Goal: Task Accomplishment & Management: Manage account settings

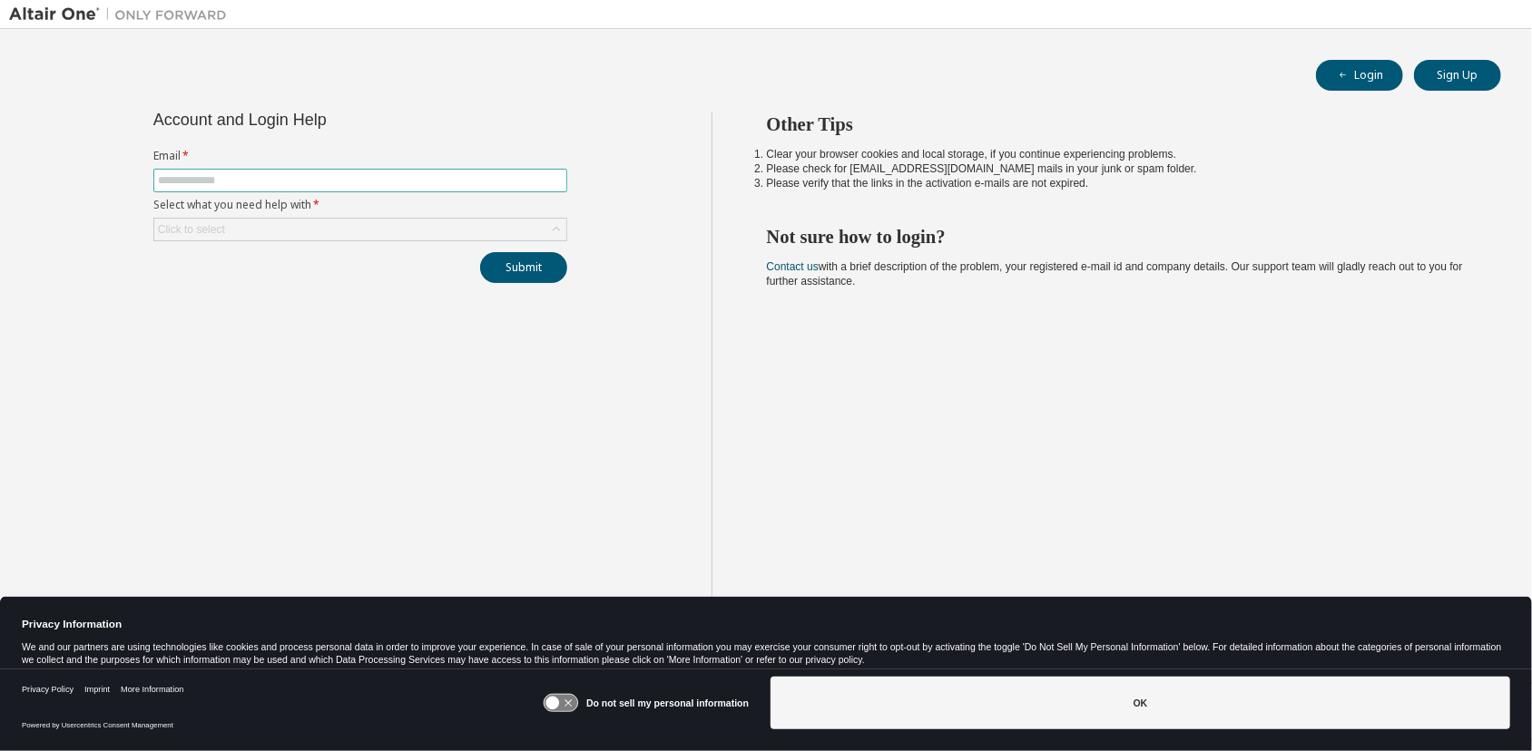
click at [436, 180] on input "text" at bounding box center [360, 180] width 405 height 15
type input "**********"
click at [329, 233] on div "Click to select" at bounding box center [360, 230] width 412 height 22
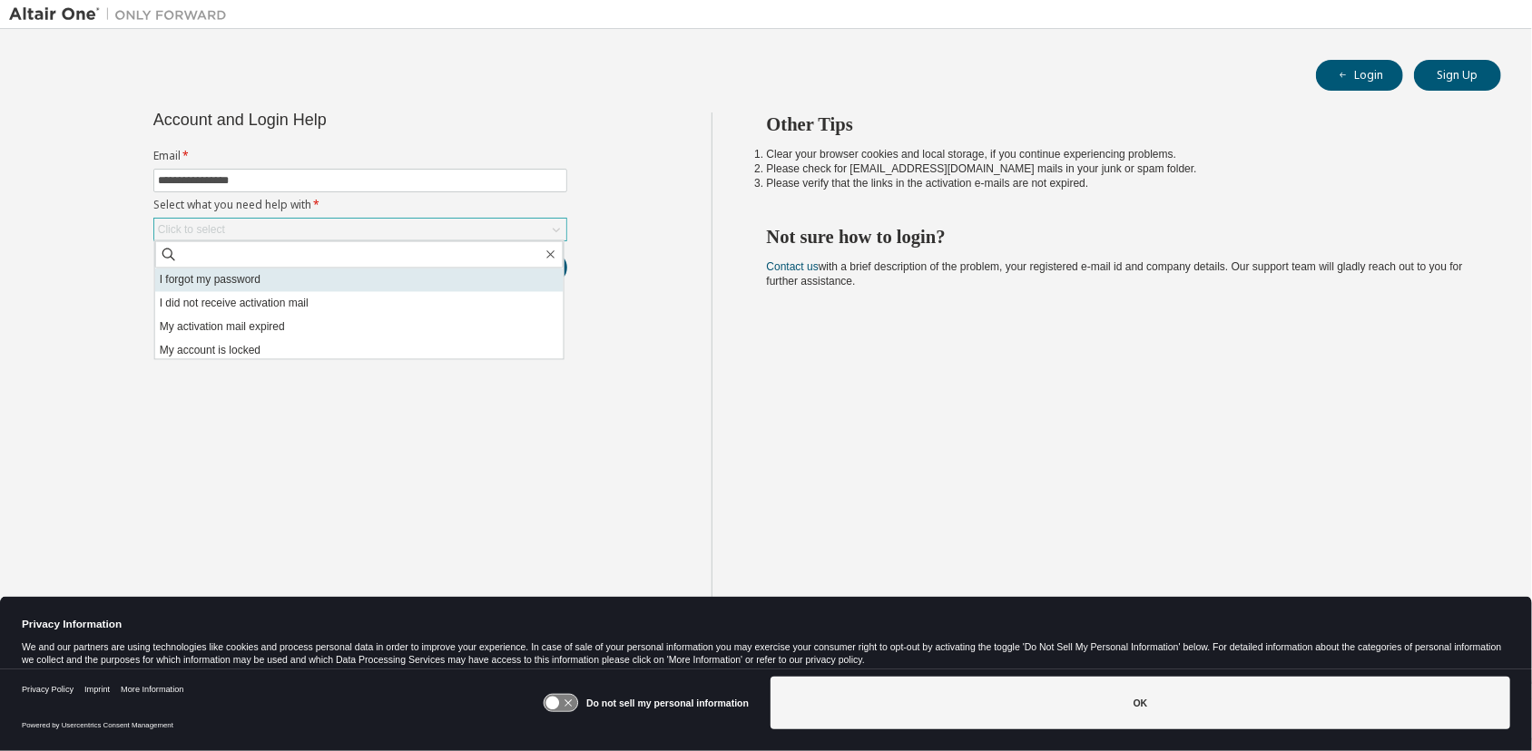
click at [323, 282] on li "I forgot my password" at bounding box center [359, 281] width 408 height 24
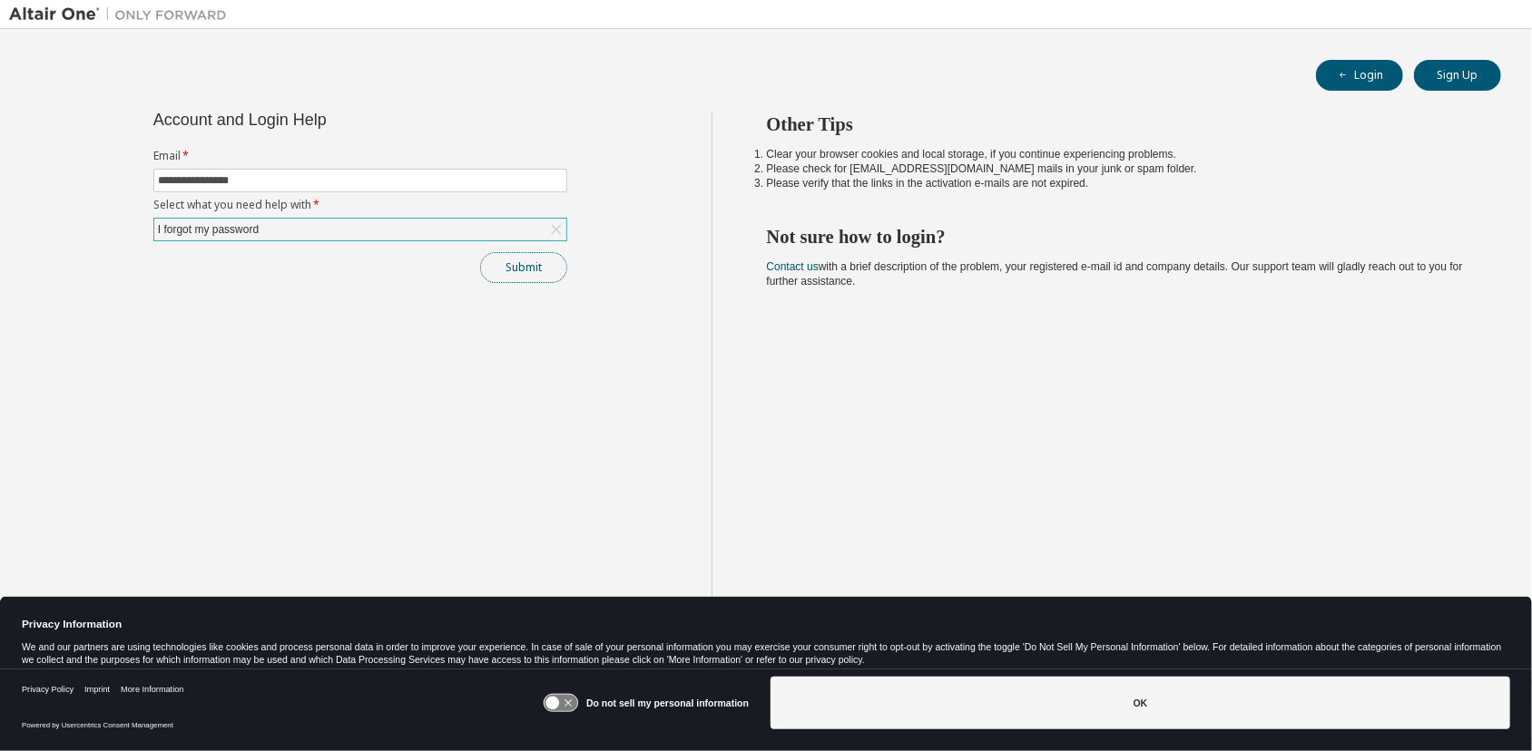
click at [534, 264] on button "Submit" at bounding box center [523, 267] width 87 height 31
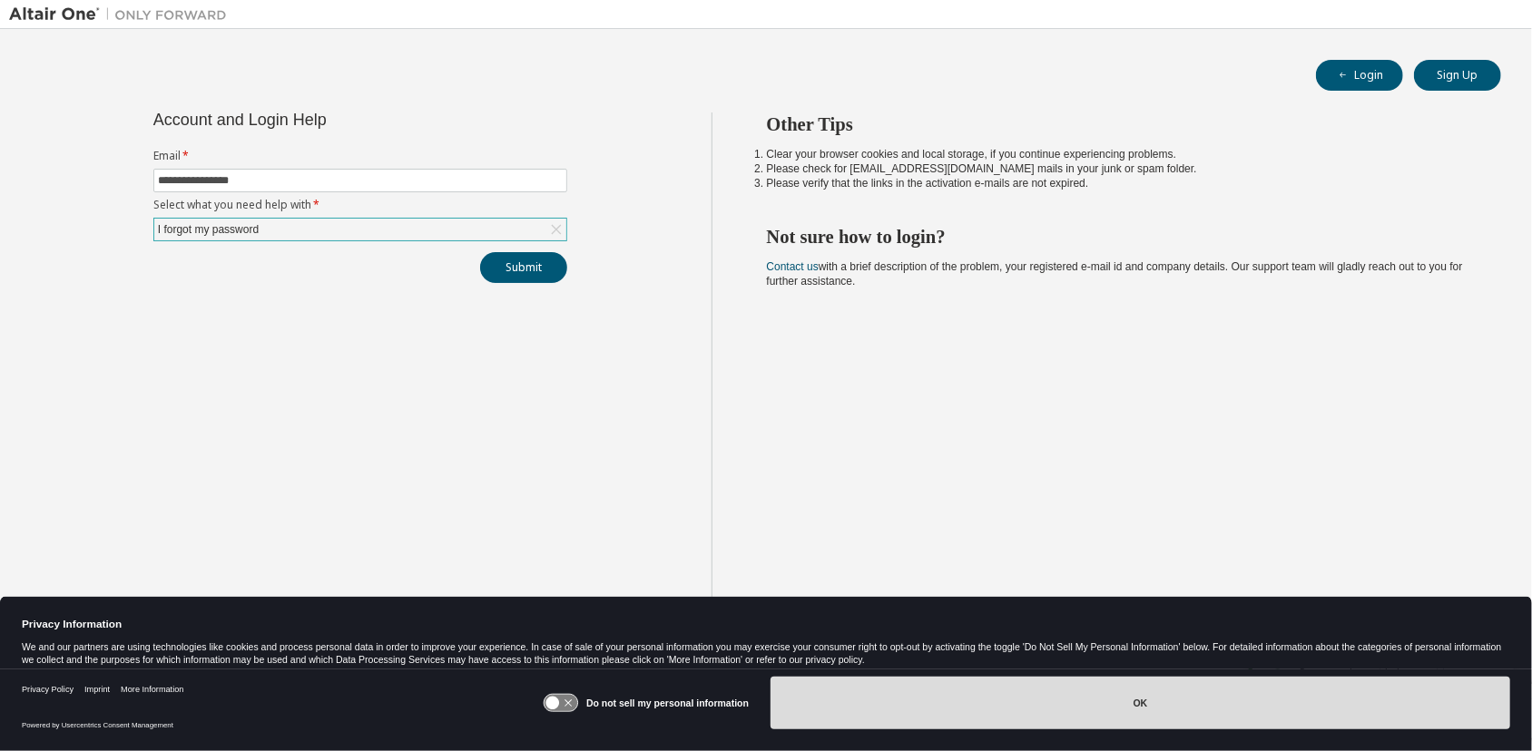
click at [1011, 690] on button "OK" at bounding box center [1141, 703] width 740 height 53
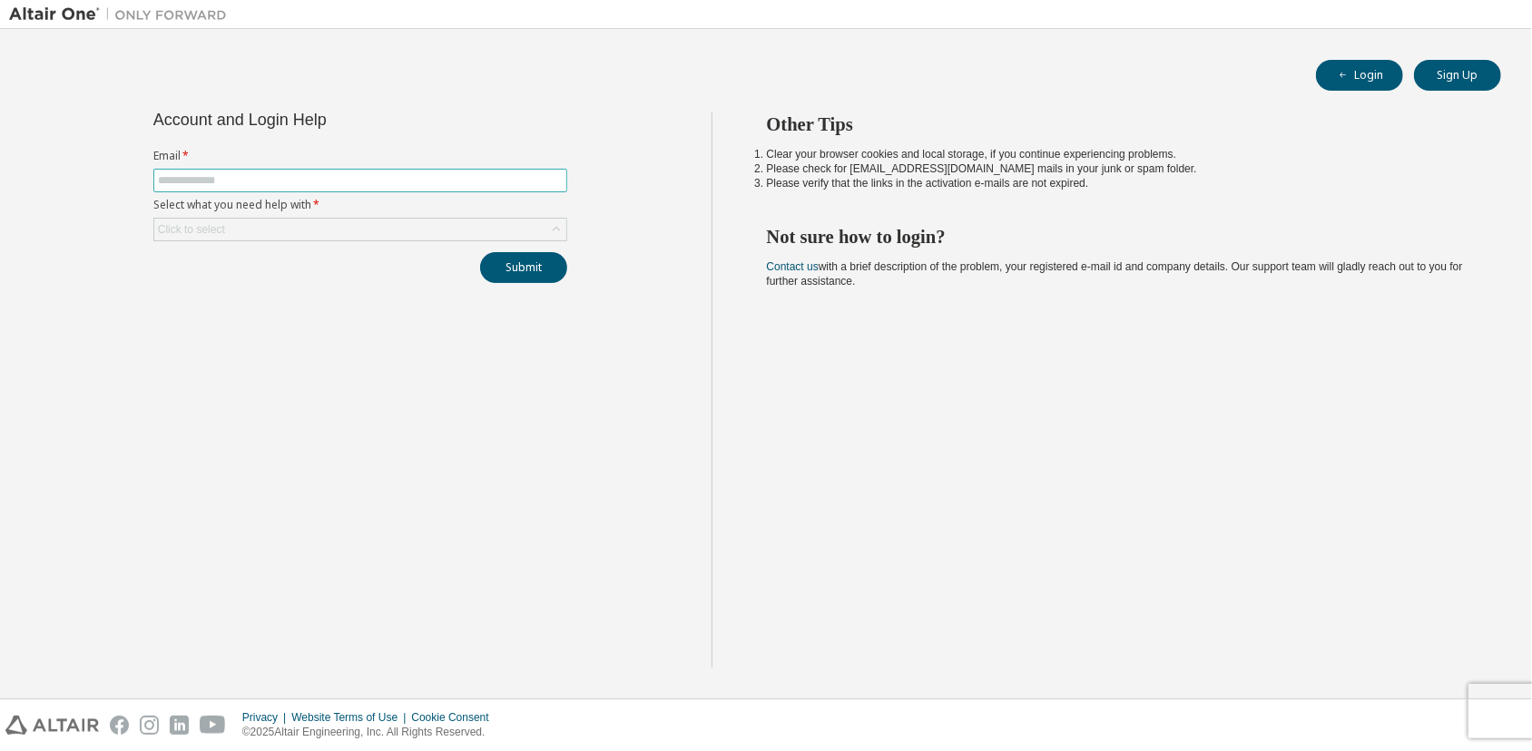
click at [320, 179] on input "text" at bounding box center [360, 180] width 405 height 15
type input "**********"
click at [267, 232] on div "Click to select" at bounding box center [360, 230] width 412 height 22
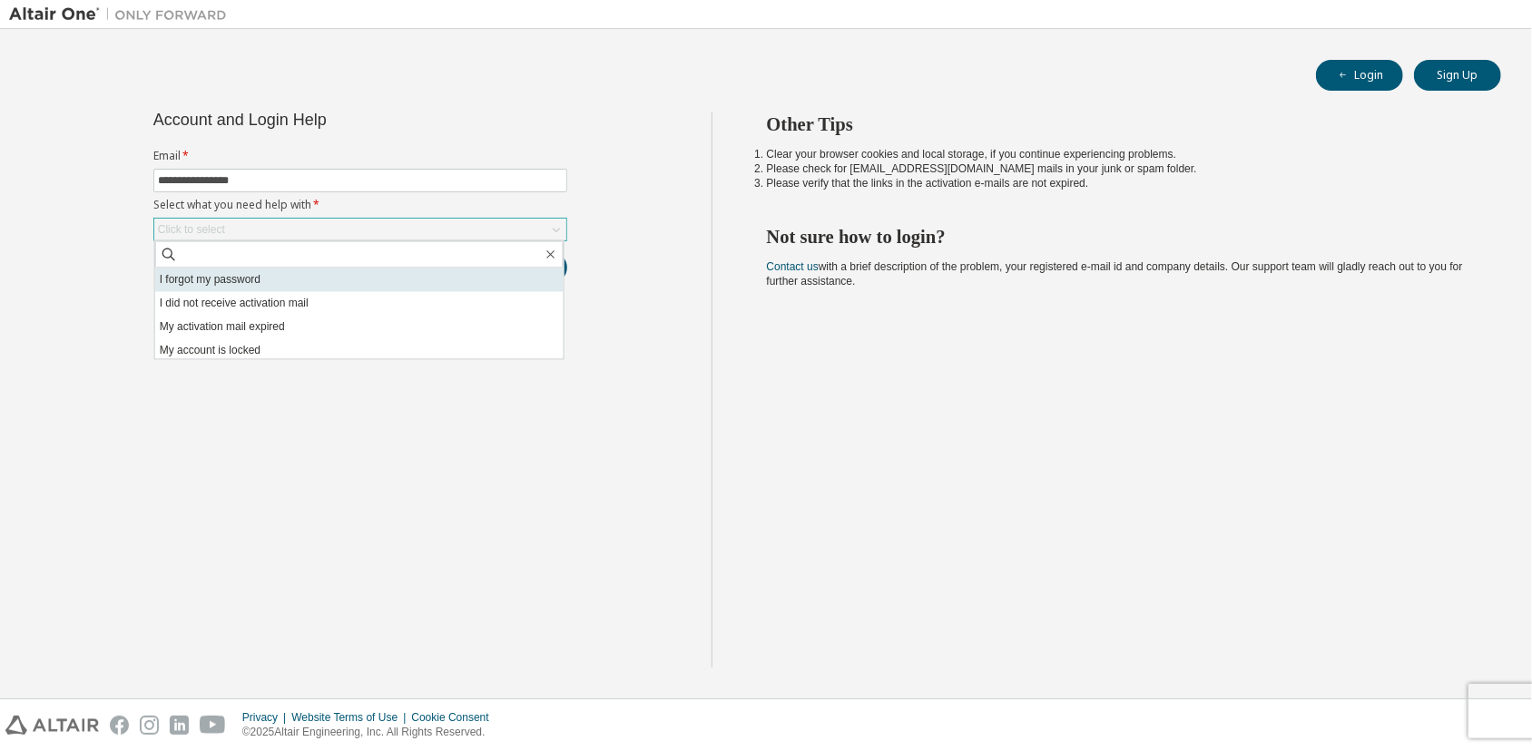
click at [263, 286] on li "I forgot my password" at bounding box center [359, 281] width 408 height 24
click at [508, 284] on li "I forgot my password" at bounding box center [359, 281] width 408 height 24
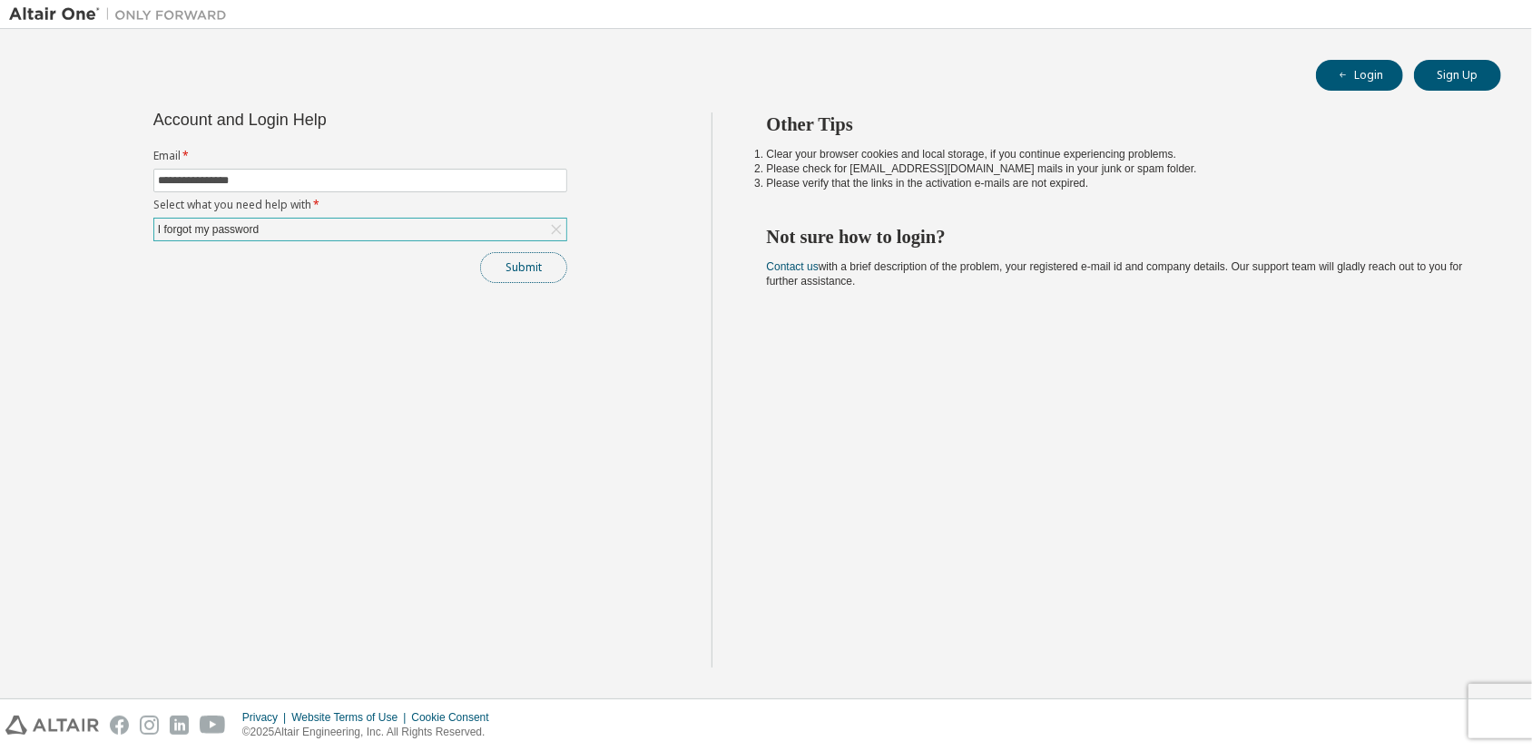
click at [539, 270] on button "Submit" at bounding box center [523, 267] width 87 height 31
click at [730, 444] on div "Other Tips Clear your browser cookies and local storage, if you continue experi…" at bounding box center [1118, 390] width 812 height 555
